Goal: Transaction & Acquisition: Book appointment/travel/reservation

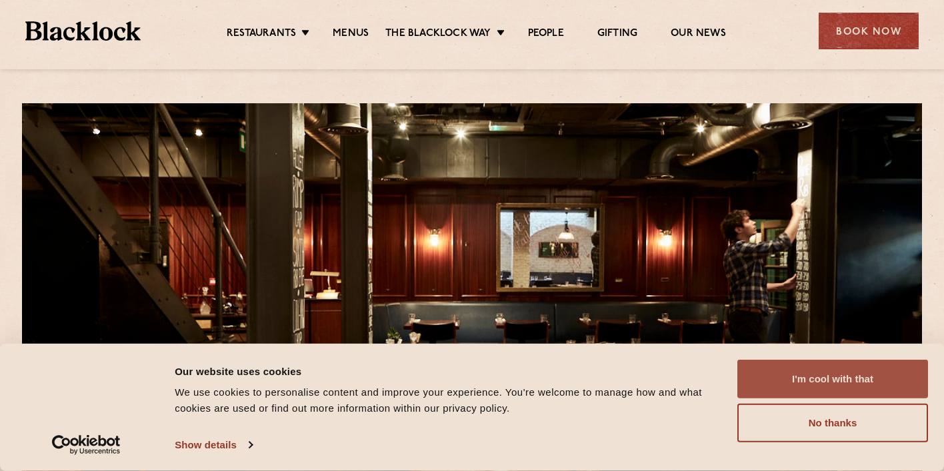
click at [814, 375] on button "I'm cool with that" at bounding box center [833, 379] width 191 height 39
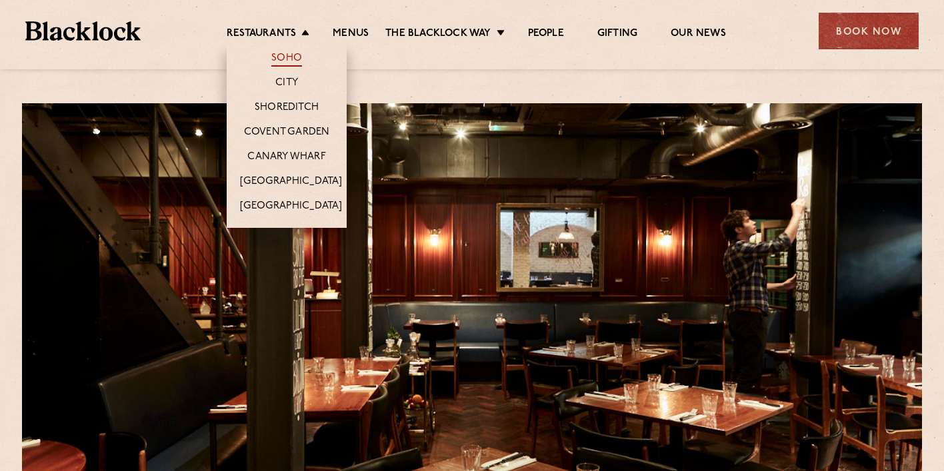
click at [289, 57] on link "Soho" at bounding box center [286, 59] width 31 height 15
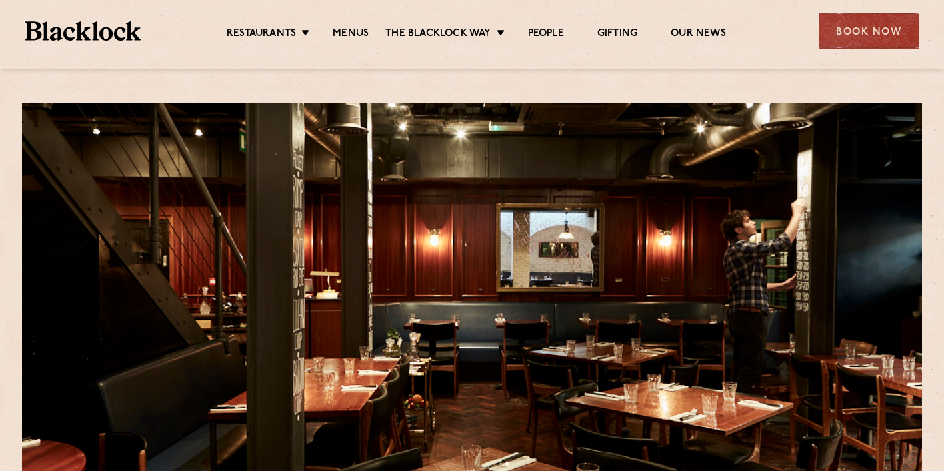
scroll to position [41, 0]
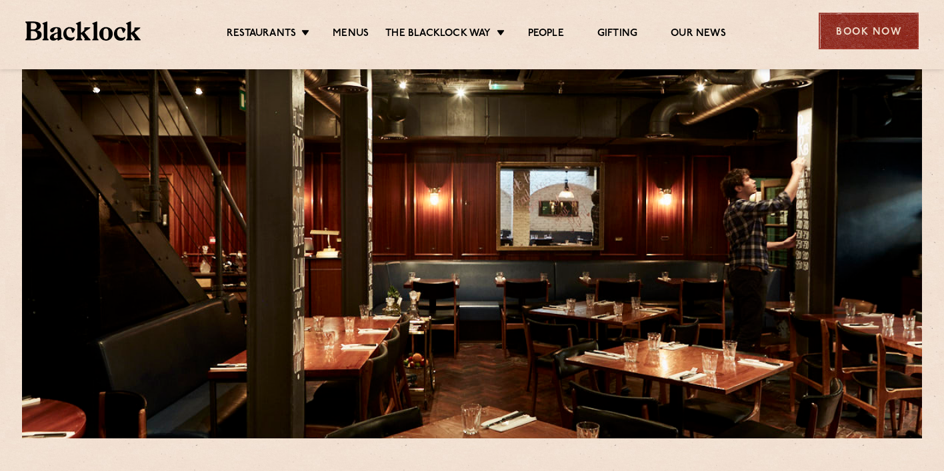
click at [858, 29] on div "Book Now" at bounding box center [869, 31] width 100 height 37
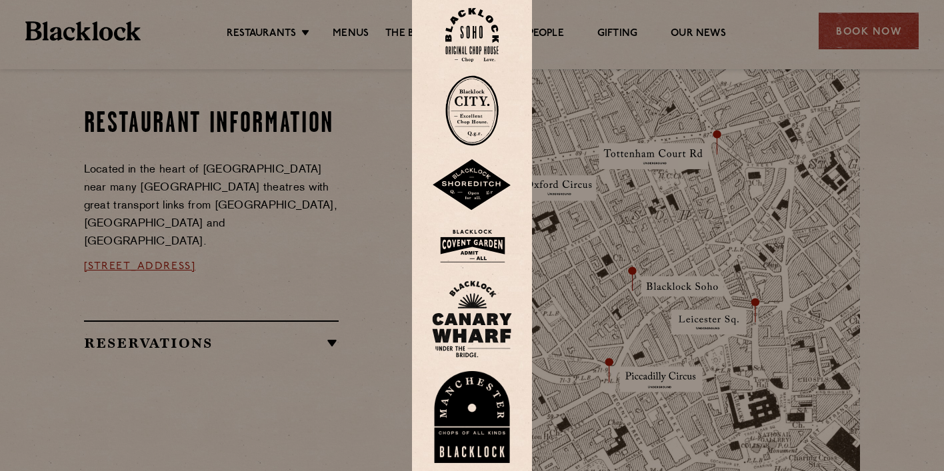
scroll to position [814, 0]
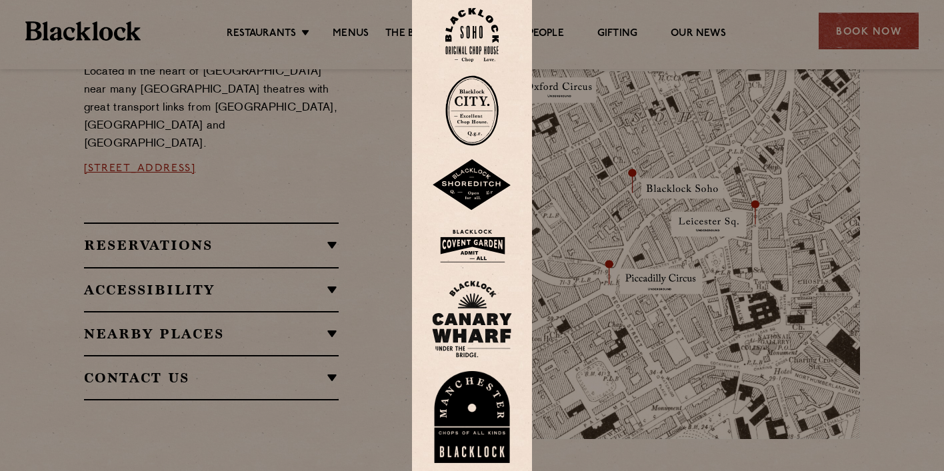
click at [473, 37] on img at bounding box center [471, 35] width 53 height 54
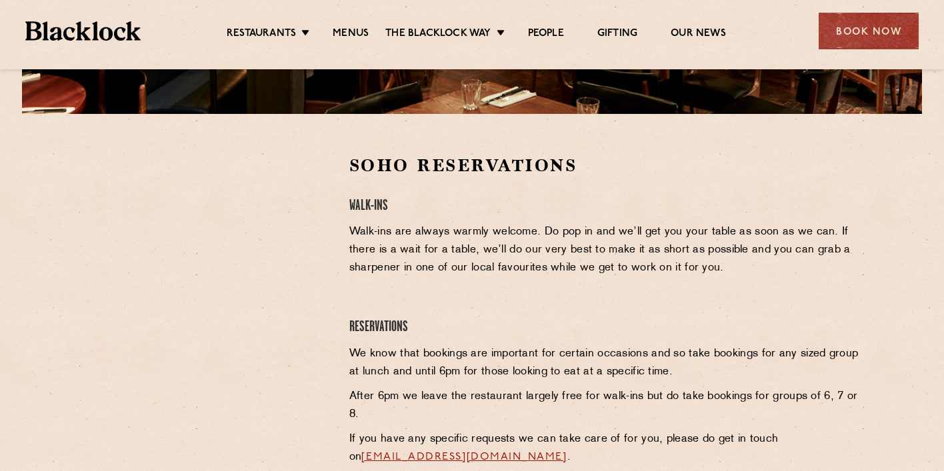
scroll to position [363, 0]
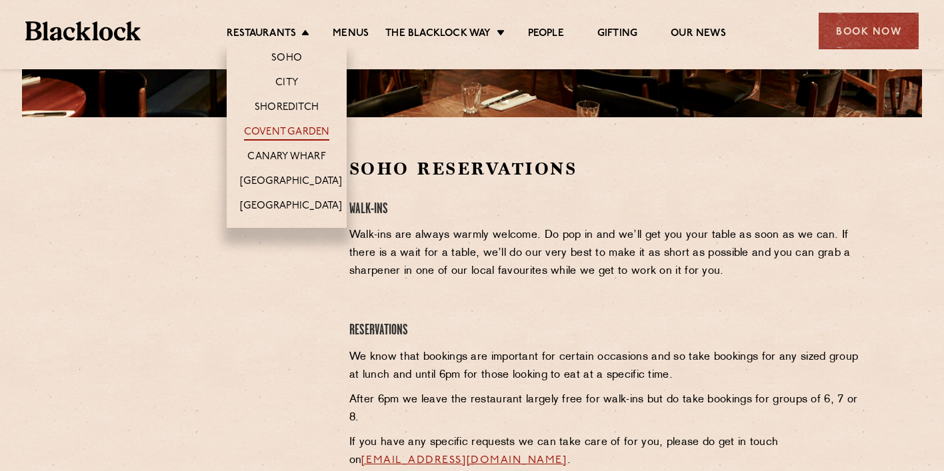
click at [275, 131] on link "Covent Garden" at bounding box center [287, 133] width 86 height 15
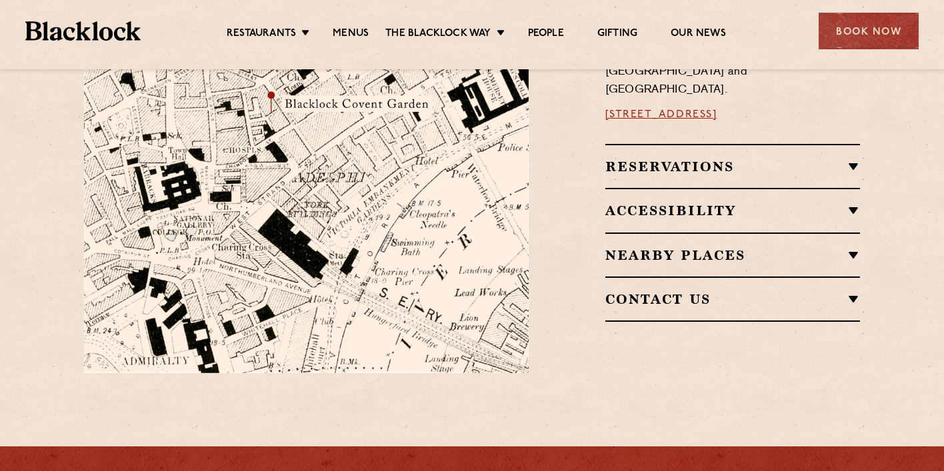
scroll to position [864, 0]
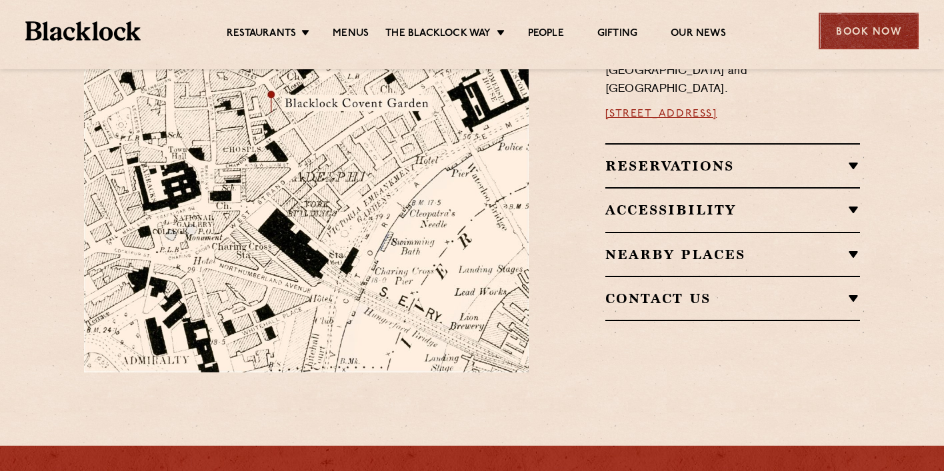
click at [834, 41] on div "Book Now" at bounding box center [869, 31] width 100 height 37
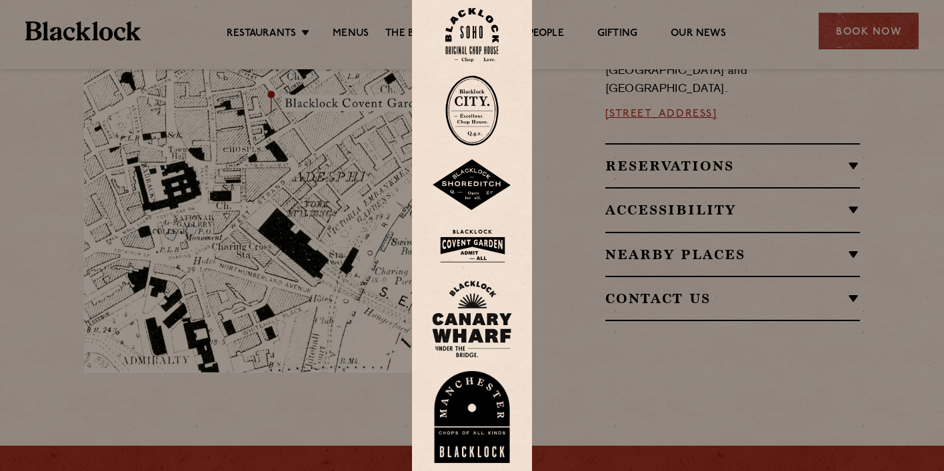
click at [464, 252] on img at bounding box center [472, 246] width 80 height 43
